Goal: Task Accomplishment & Management: Complete application form

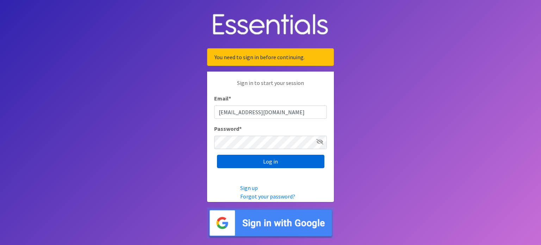
type input "[EMAIL_ADDRESS][DOMAIN_NAME]"
click at [247, 167] on input "Log in" at bounding box center [270, 161] width 107 height 13
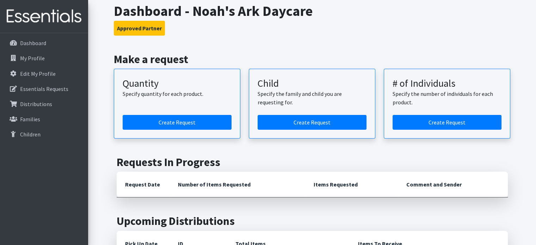
scroll to position [42, 0]
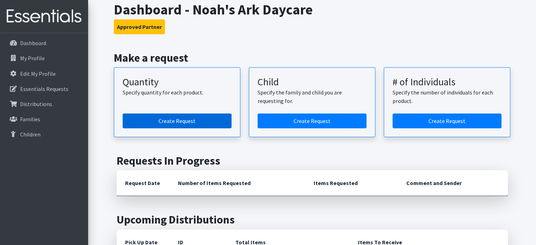
click at [160, 125] on link "Create Request" at bounding box center [177, 120] width 109 height 15
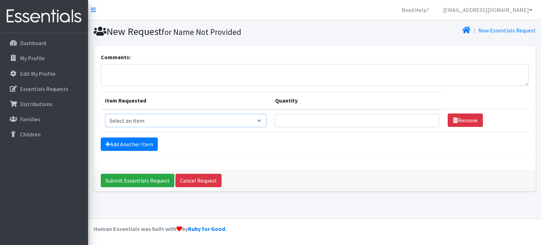
click at [224, 119] on select "Select an item Child (Newborn) Child (Size 1) Child (Size 2) Child (Size 3) Chi…" at bounding box center [186, 120] width 162 height 13
click at [105, 114] on select "Select an item Child (Newborn) Child (Size 1) Child (Size 2) Child (Size 3) Chi…" at bounding box center [186, 120] width 162 height 13
click at [225, 120] on select "Select an item Child (Newborn) Child (Size 1) Child (Size 2) Child (Size 3) Chi…" at bounding box center [186, 120] width 162 height 13
select select "3070"
click at [105, 114] on select "Select an item Child (Newborn) Child (Size 1) Child (Size 2) Child (Size 3) Chi…" at bounding box center [186, 120] width 162 height 13
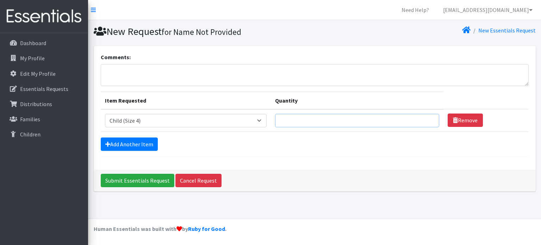
click at [379, 114] on input "Quantity" at bounding box center [357, 120] width 164 height 13
click at [412, 118] on input "1" at bounding box center [357, 120] width 164 height 13
click at [412, 118] on input "182" at bounding box center [357, 120] width 164 height 13
type input "1"
type input "450"
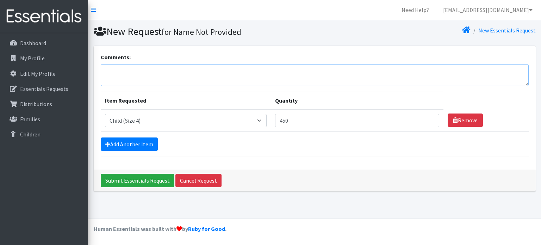
click at [205, 74] on textarea "Comments:" at bounding box center [315, 75] width 428 height 22
type textarea "at your earliest convenience; our last order we had told the person ordering th…"
click at [275, 121] on input "450" at bounding box center [357, 120] width 164 height 13
type input "500"
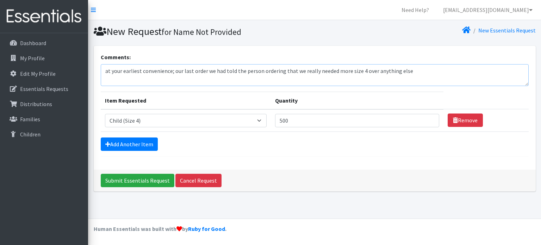
click at [419, 73] on textarea "at your earliest convenience; our last order we had told the person ordering th…" at bounding box center [315, 75] width 428 height 22
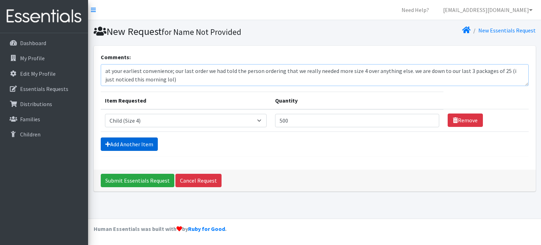
type textarea "at your earliest convenience; our last order we had told the person ordering th…"
click at [126, 144] on link "Add Another Item" at bounding box center [129, 143] width 57 height 13
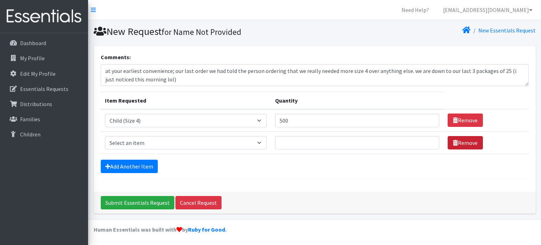
click at [448, 143] on link "Remove" at bounding box center [465, 142] width 35 height 13
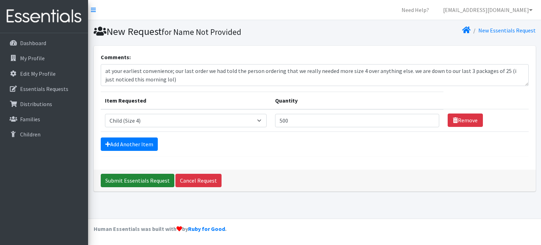
click at [137, 177] on input "Submit Essentials Request" at bounding box center [138, 180] width 74 height 13
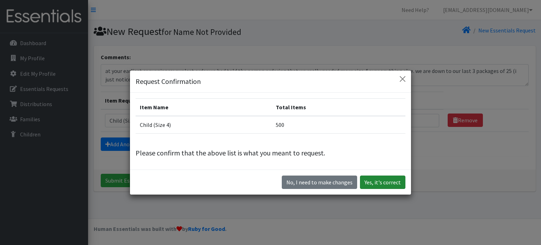
click at [386, 182] on button "Yes, it's correct" at bounding box center [382, 181] width 45 height 13
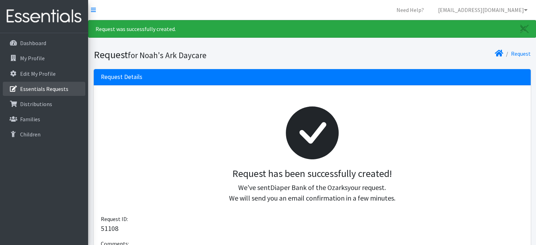
click at [35, 87] on p "Essentials Requests" at bounding box center [44, 88] width 48 height 7
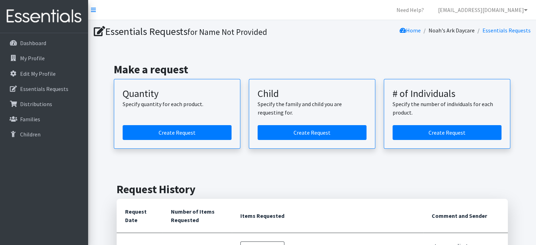
click at [92, 116] on div "Make a request Quantity Specify quantity for each product. Create Request Child…" at bounding box center [312, 106] width 442 height 120
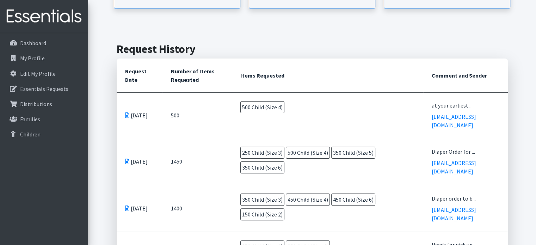
scroll to position [141, 0]
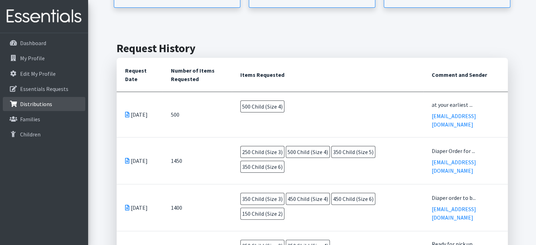
click at [42, 102] on p "Distributions" at bounding box center [36, 103] width 32 height 7
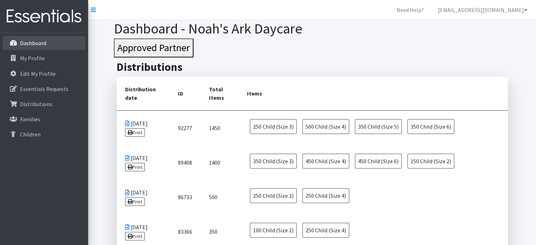
click at [50, 42] on link "Dashboard" at bounding box center [44, 43] width 82 height 14
